Goal: Transaction & Acquisition: Purchase product/service

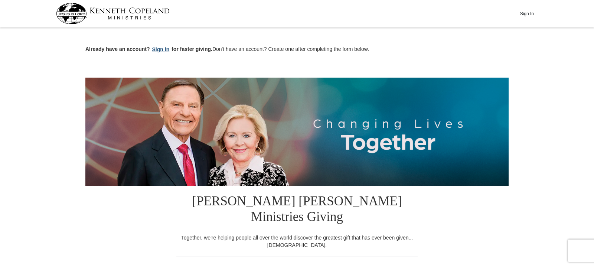
click at [161, 48] on button "Sign in" at bounding box center [161, 49] width 22 height 9
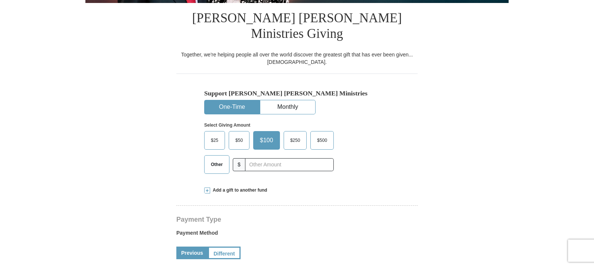
select select "NC"
click at [251, 100] on button "One-Time" at bounding box center [232, 107] width 55 height 14
click at [221, 131] on label "$25" at bounding box center [215, 140] width 20 height 18
click at [0, 0] on input "$25" at bounding box center [0, 0] width 0 height 0
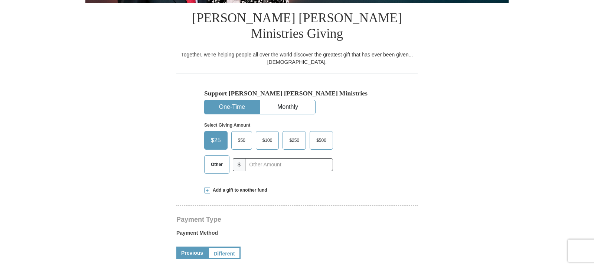
click at [197, 247] on link "Previous" at bounding box center [192, 253] width 32 height 13
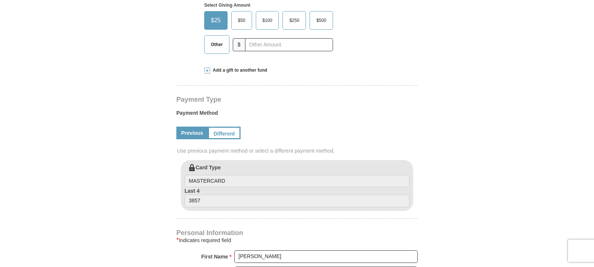
scroll to position [296, 0]
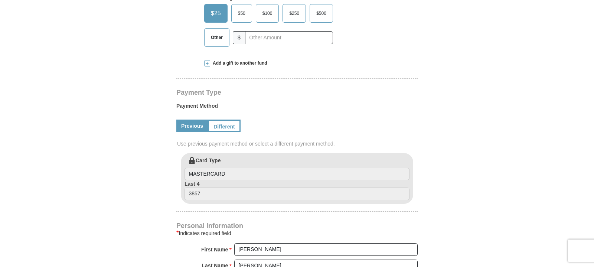
drag, startPoint x: 216, startPoint y: 108, endPoint x: 267, endPoint y: 141, distance: 60.4
click at [216, 120] on link "Different" at bounding box center [224, 126] width 33 height 13
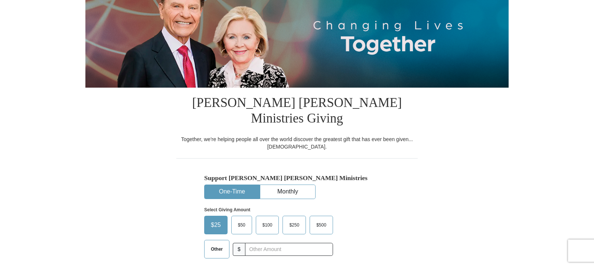
scroll to position [0, 0]
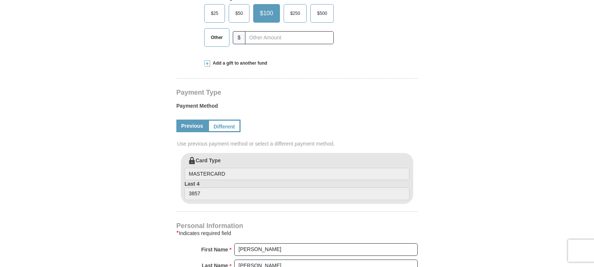
select select "NC"
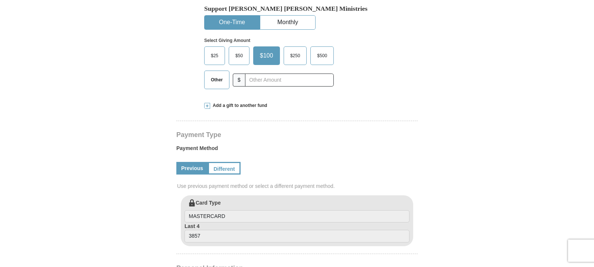
scroll to position [127, 0]
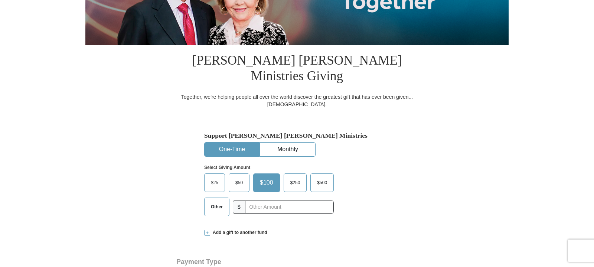
click at [219, 177] on span "$25" at bounding box center [214, 182] width 15 height 11
click at [0, 0] on input "$25" at bounding box center [0, 0] width 0 height 0
click at [208, 230] on span at bounding box center [207, 233] width 6 height 6
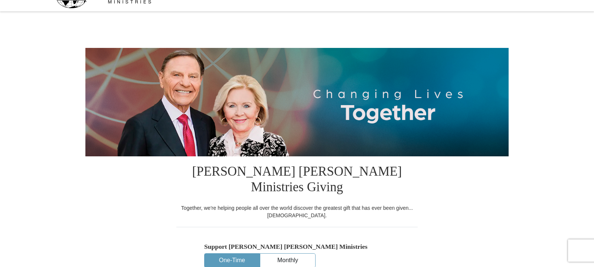
scroll to position [0, 0]
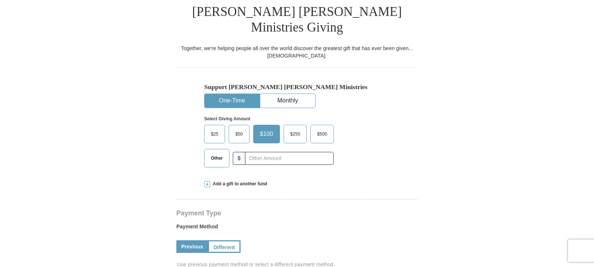
select select "NC"
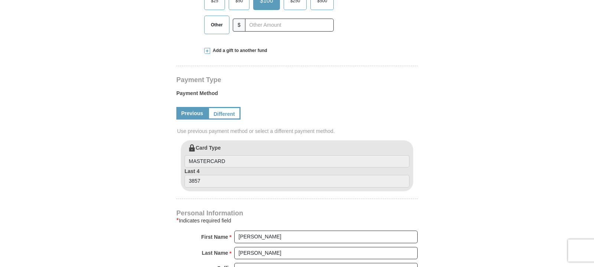
scroll to position [296, 0]
